Goal: Find specific page/section: Find specific page/section

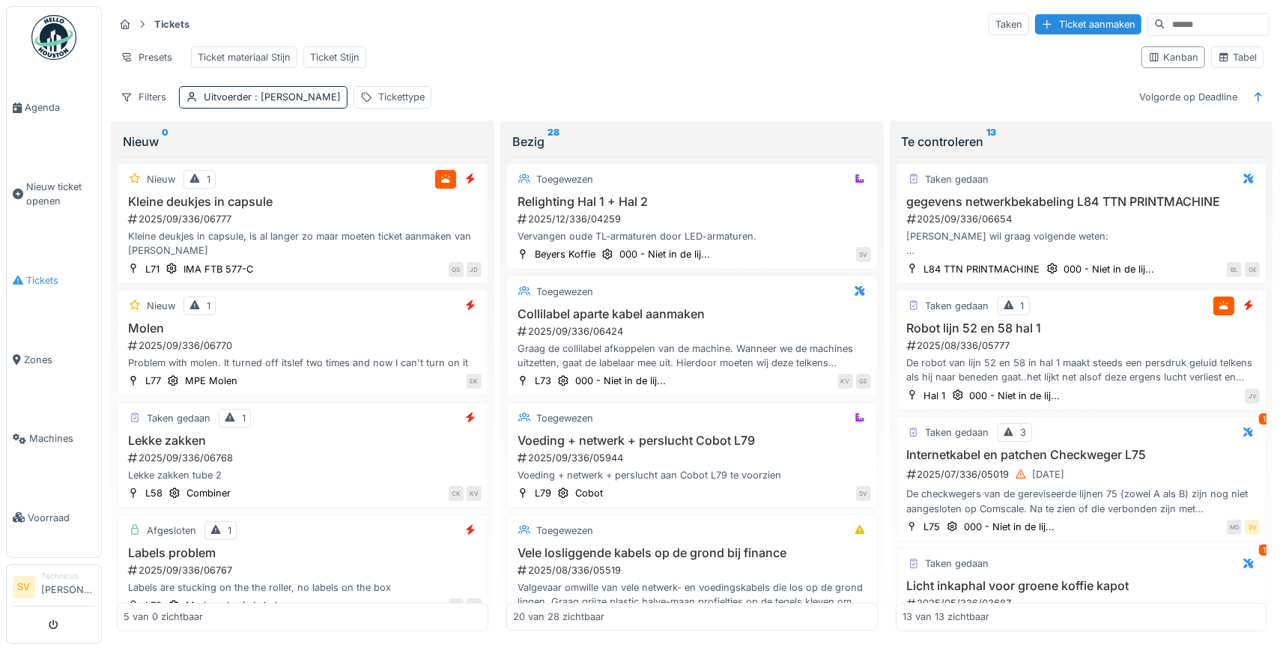
click at [39, 279] on span "Tickets" at bounding box center [60, 280] width 69 height 14
click at [37, 273] on span "Tickets" at bounding box center [60, 280] width 69 height 14
click at [46, 275] on span "Tickets" at bounding box center [60, 280] width 69 height 14
click at [1229, 49] on div "Tabel" at bounding box center [1237, 57] width 52 height 22
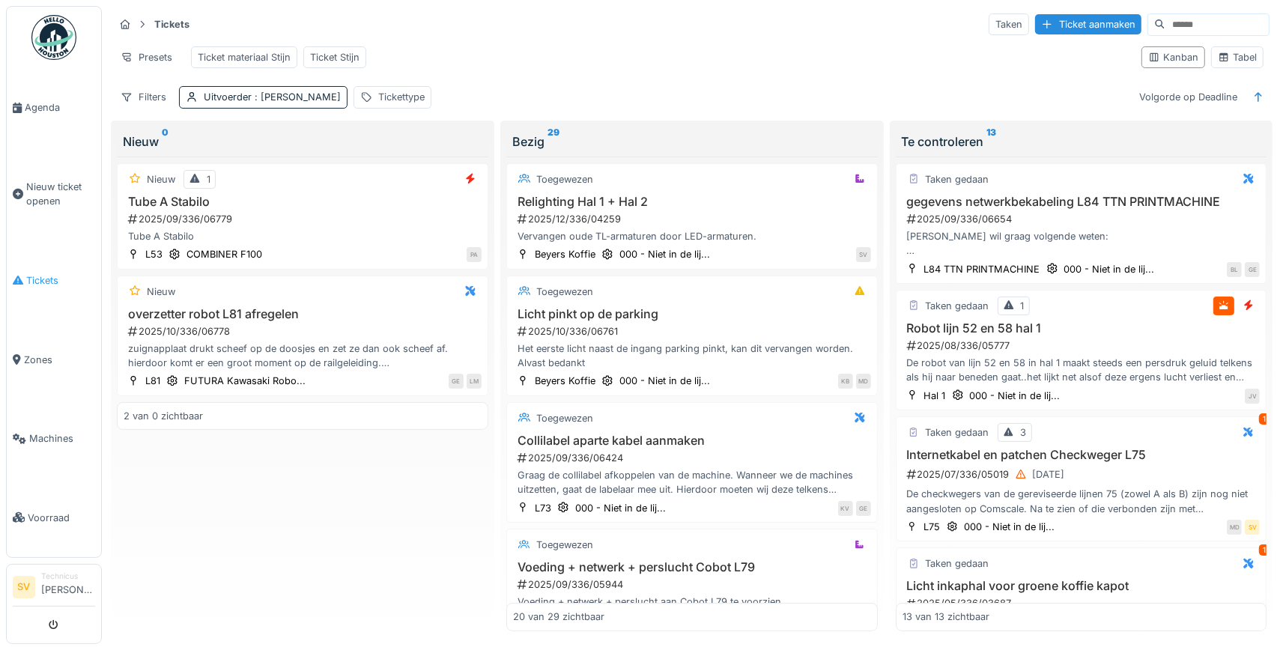
click at [32, 276] on span "Tickets" at bounding box center [60, 280] width 69 height 14
